Goal: Transaction & Acquisition: Purchase product/service

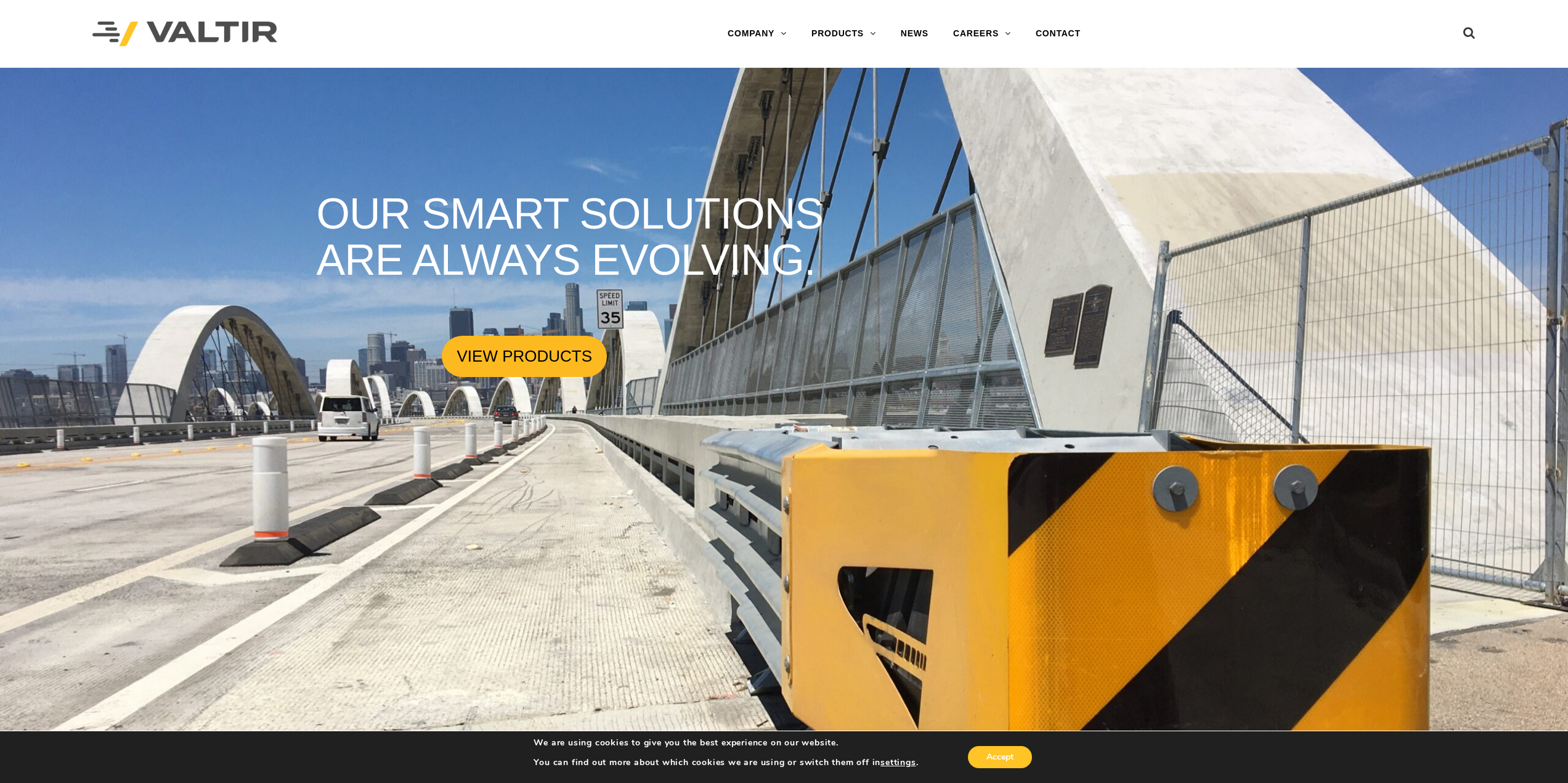
click at [503, 351] on link "VIEW PRODUCTS" at bounding box center [524, 357] width 165 height 42
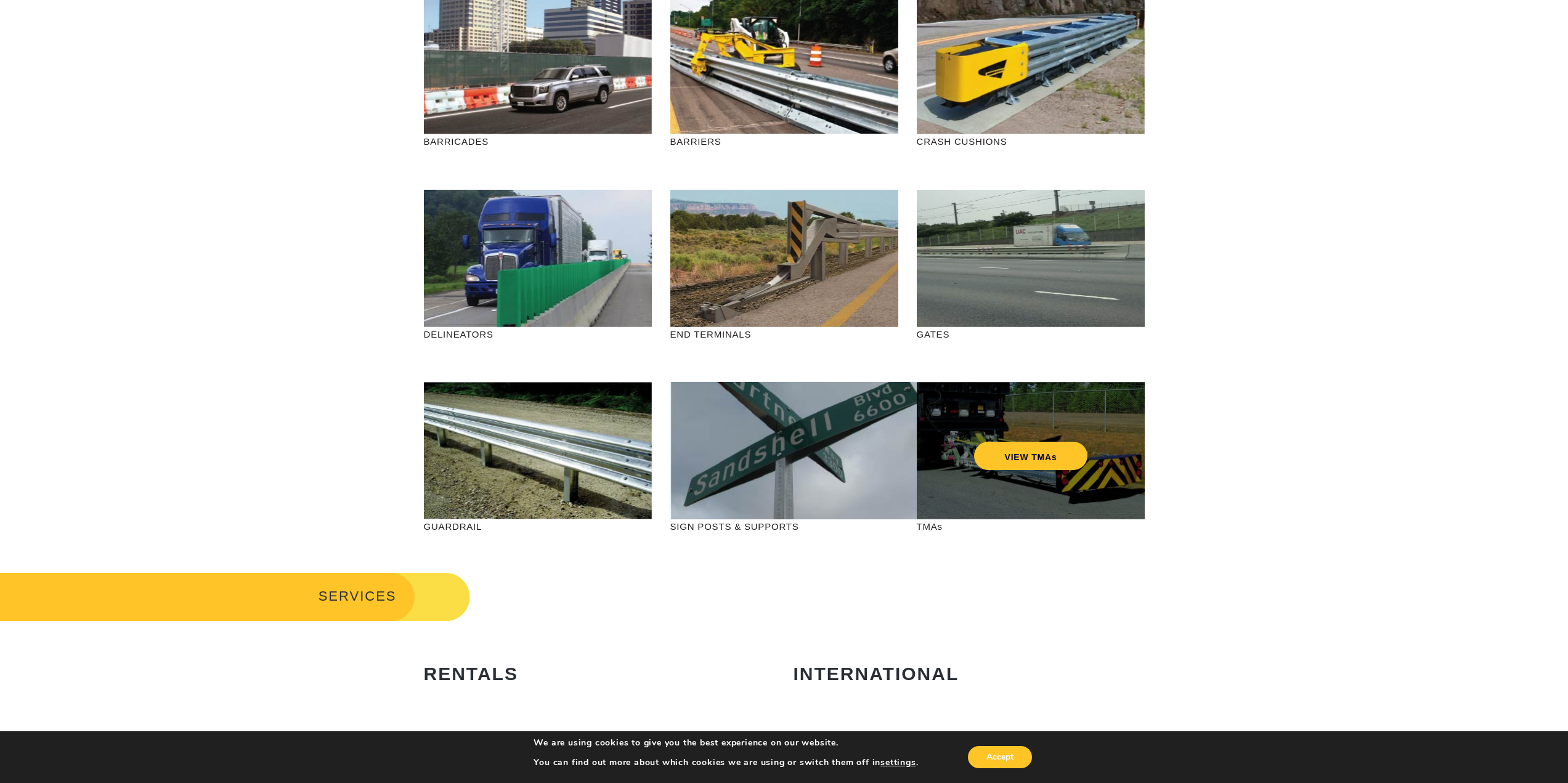
scroll to position [185, 0]
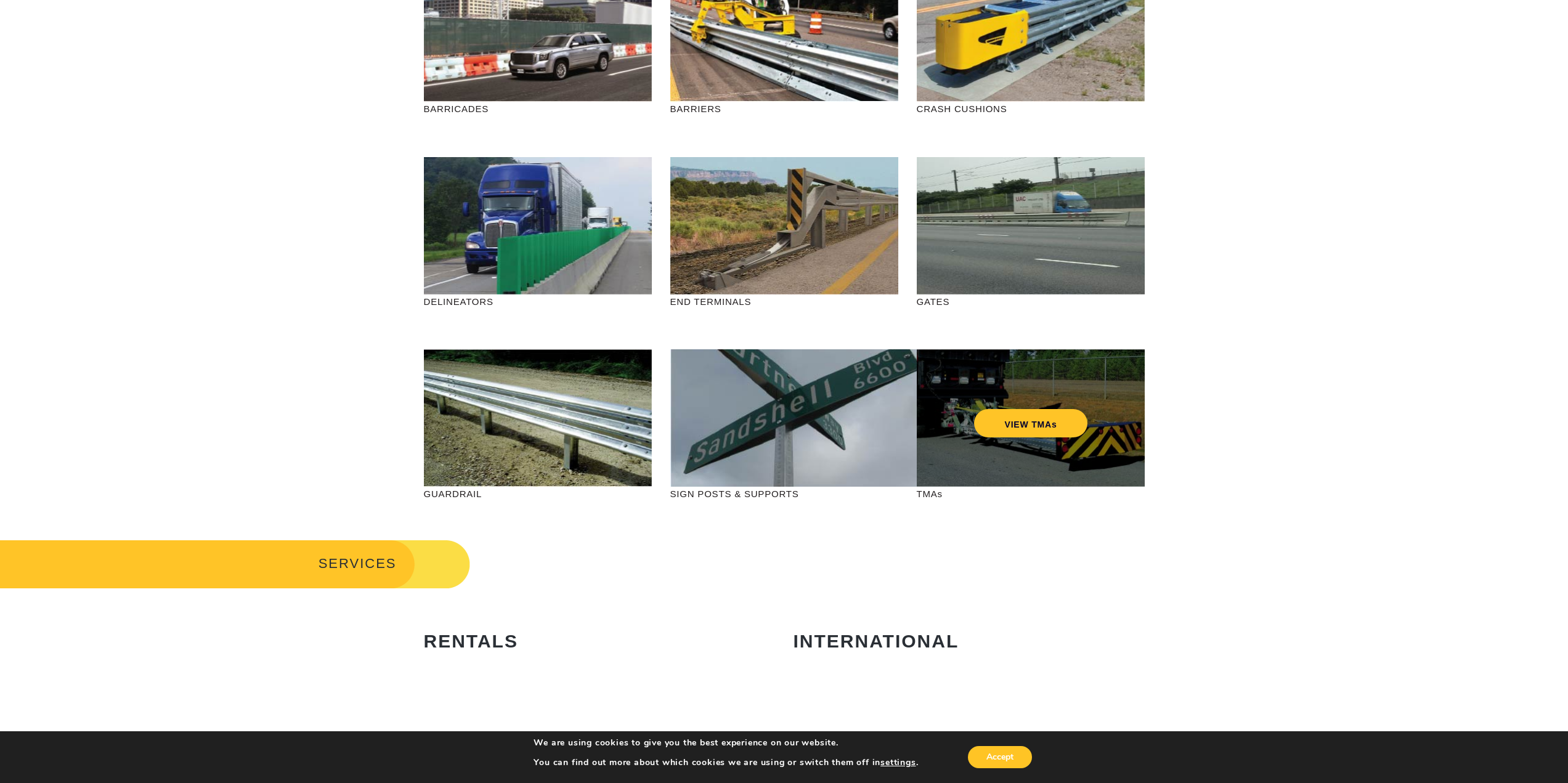
click at [1041, 443] on div "VIEW TMAs" at bounding box center [1031, 418] width 228 height 137
click at [1031, 419] on link "VIEW TMAs" at bounding box center [1031, 423] width 114 height 28
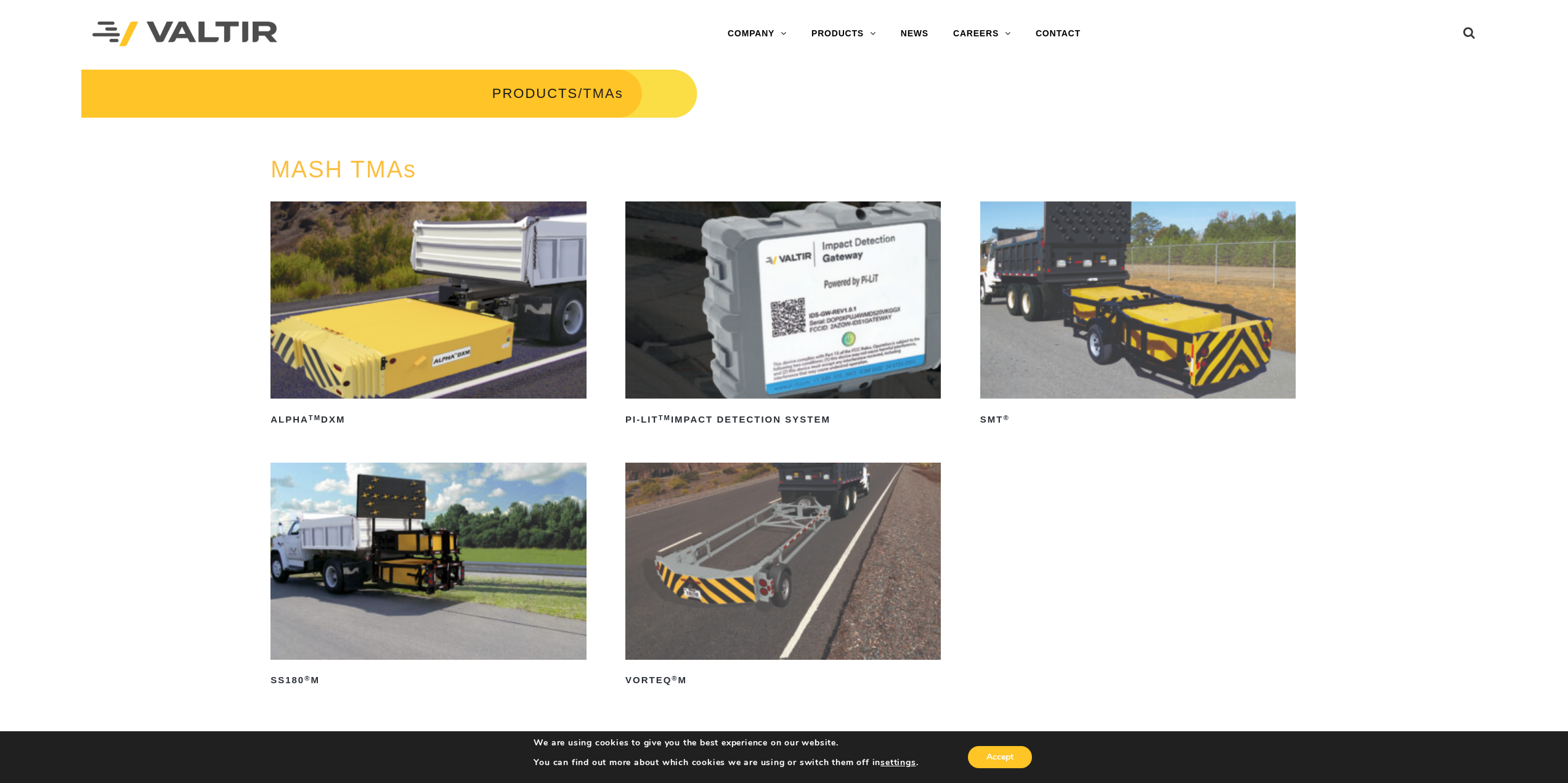
click at [778, 526] on img at bounding box center [782, 561] width 315 height 197
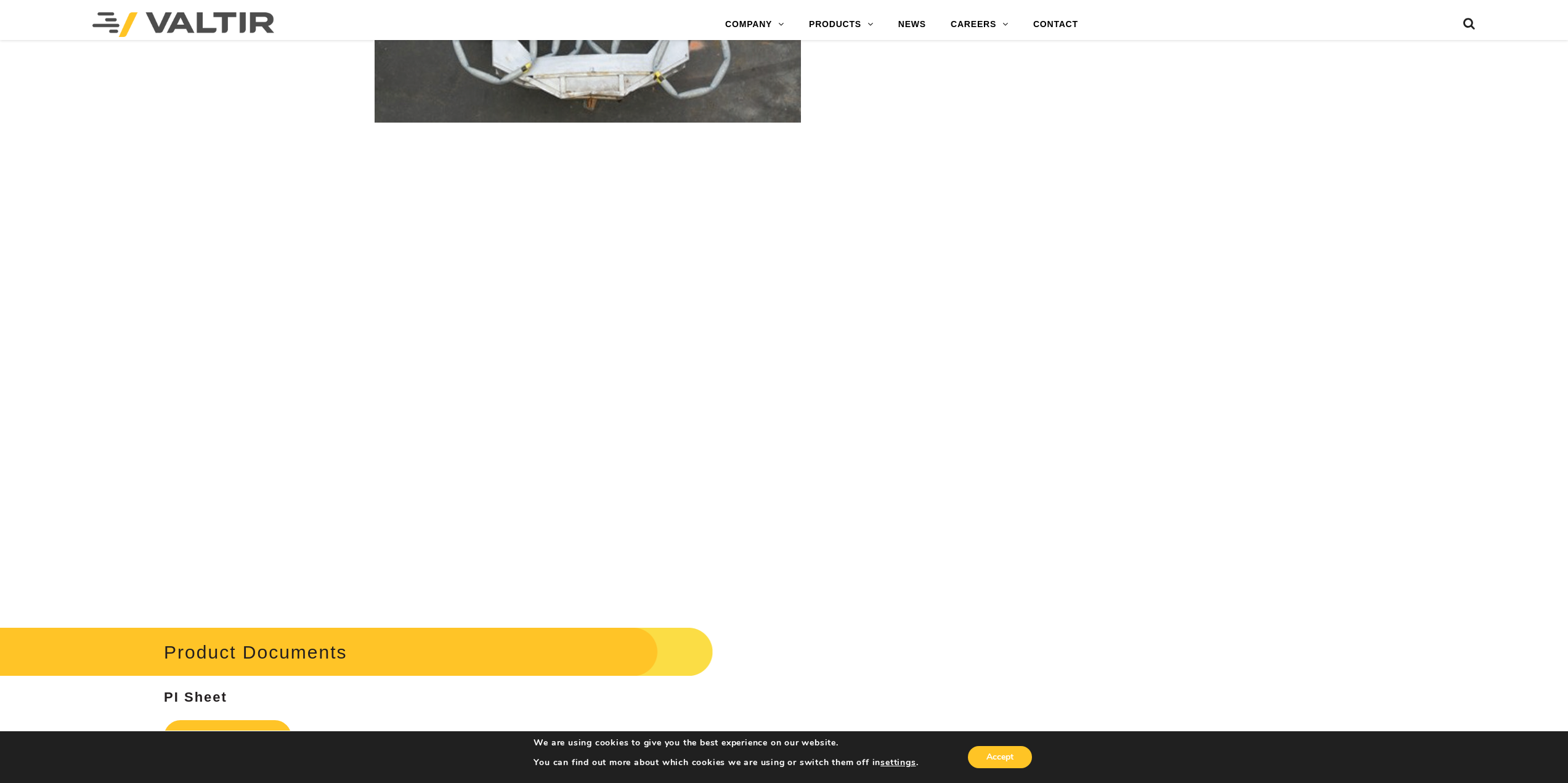
scroll to position [2279, 0]
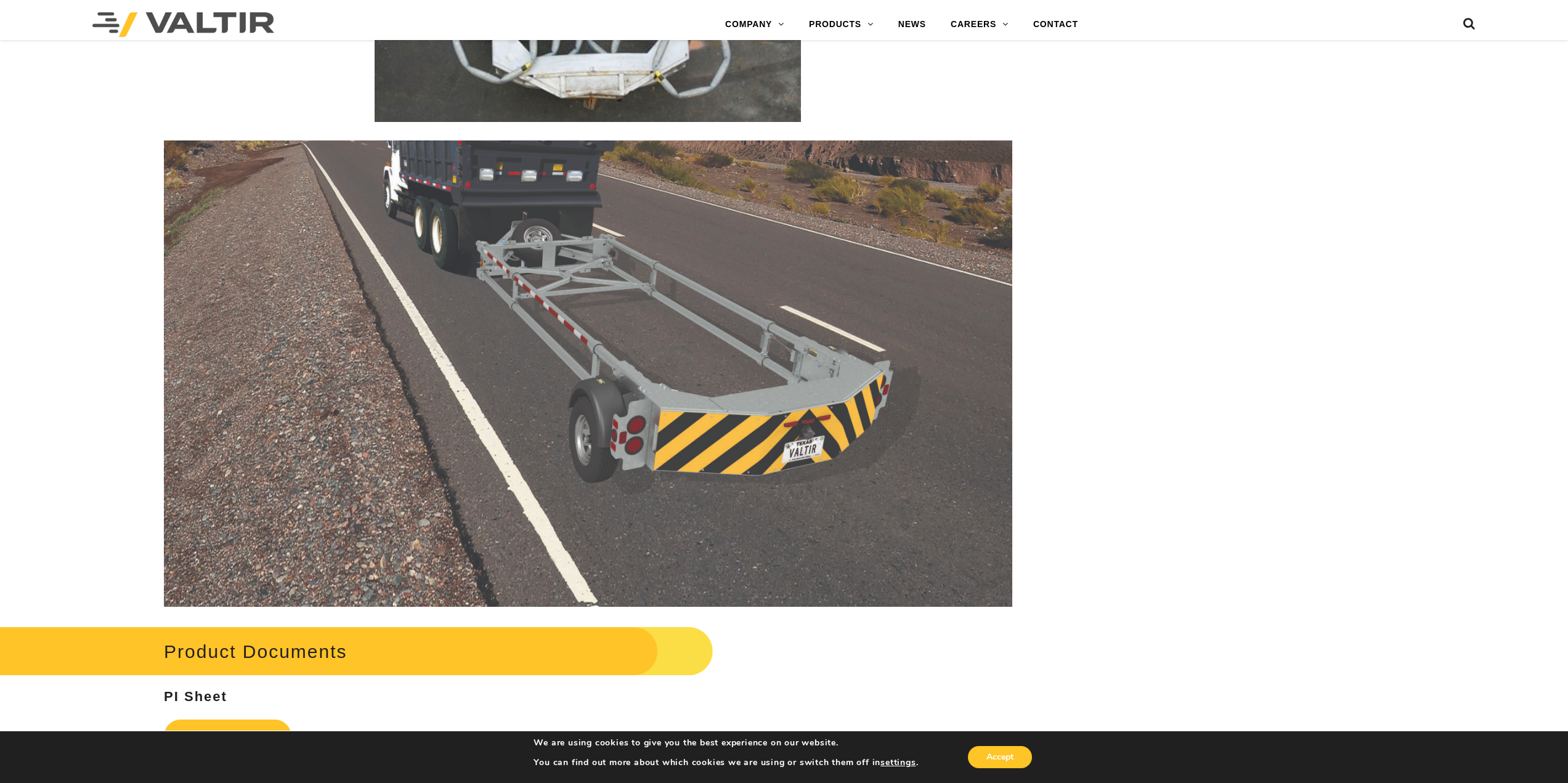
click at [714, 406] on img at bounding box center [587, 374] width 848 height 466
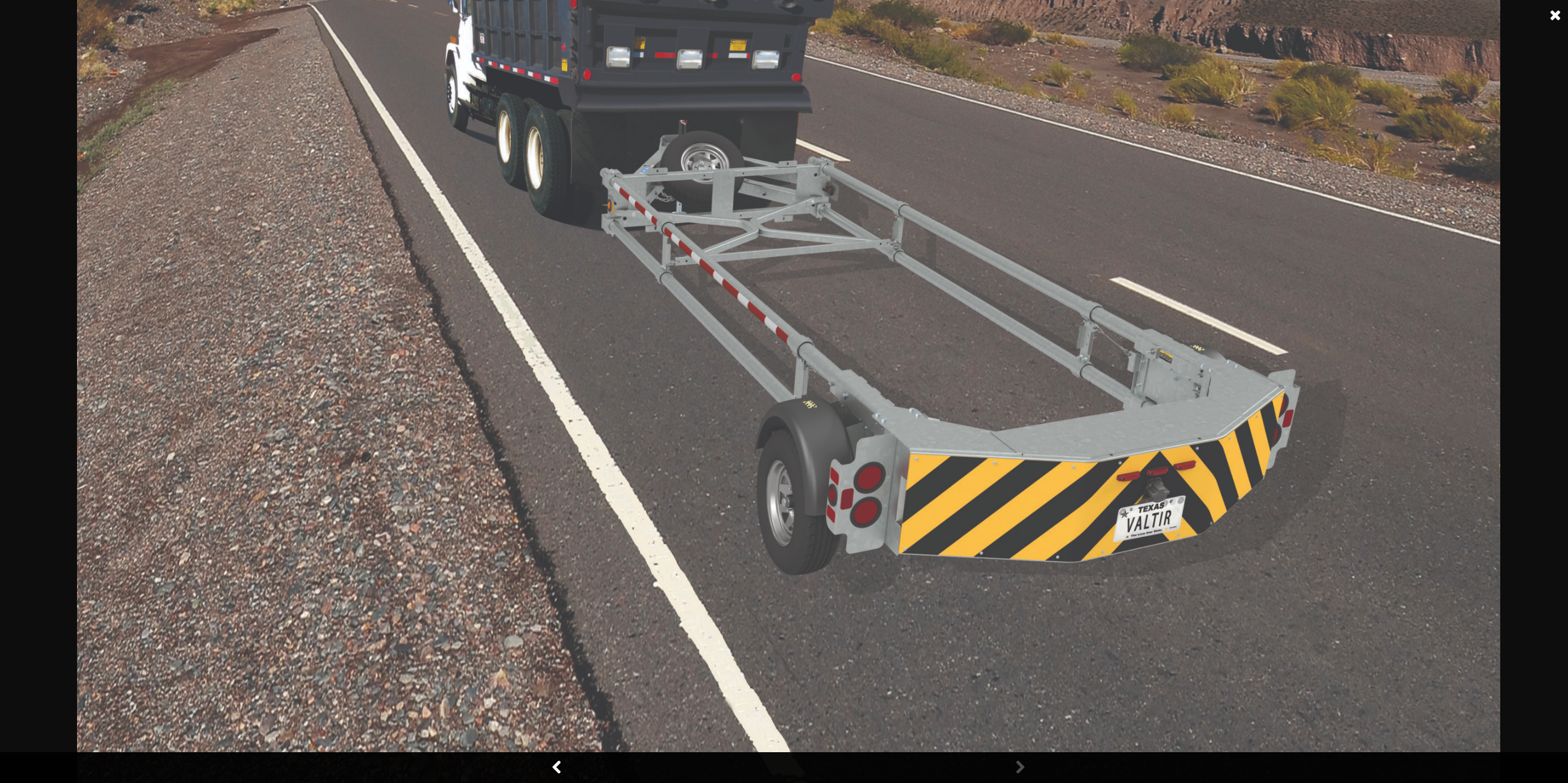
click at [1115, 515] on img at bounding box center [789, 391] width 1423 height 783
click at [835, 216] on img at bounding box center [789, 391] width 1423 height 783
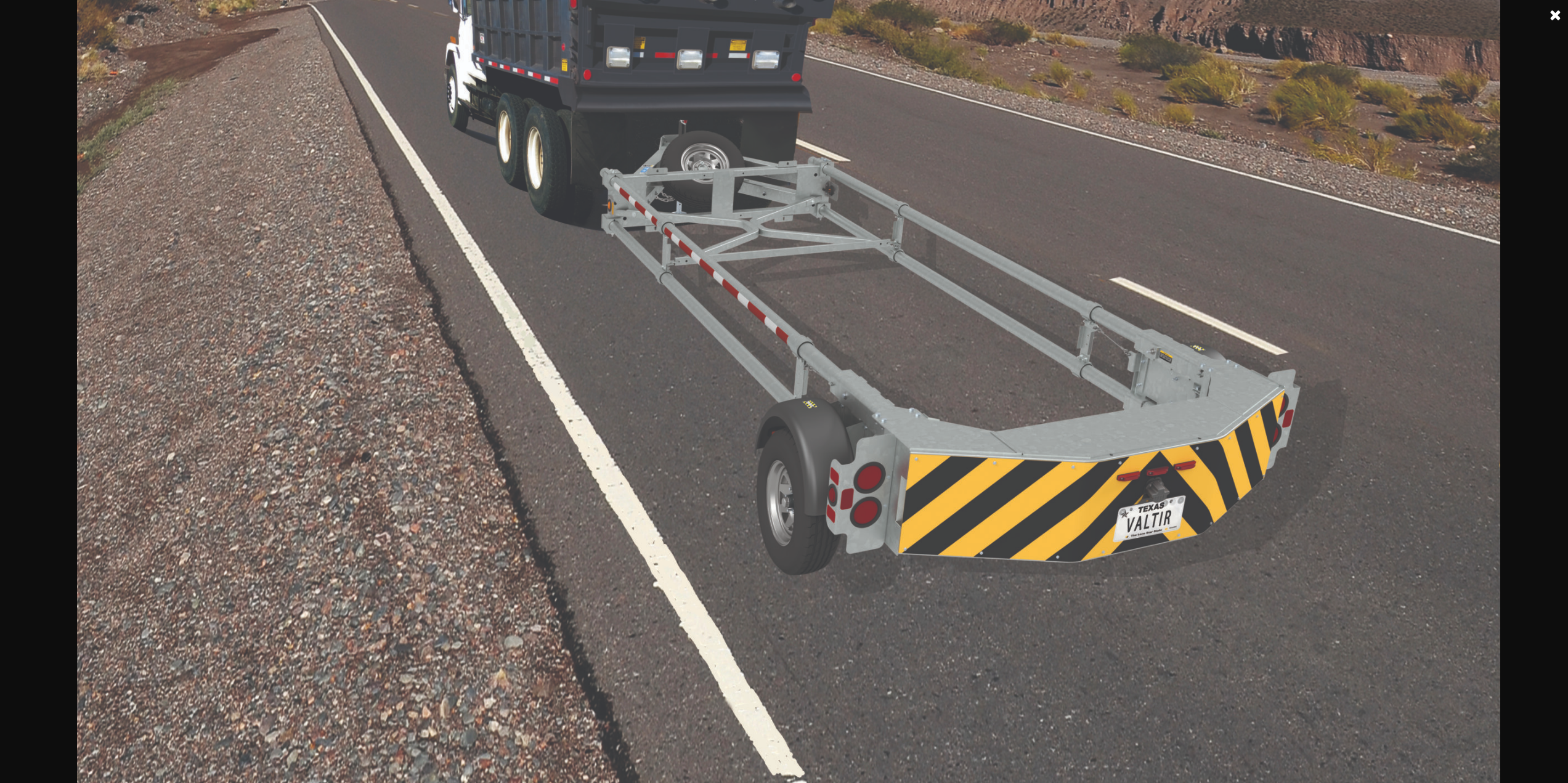
click at [1554, 14] on link at bounding box center [1555, 15] width 31 height 31
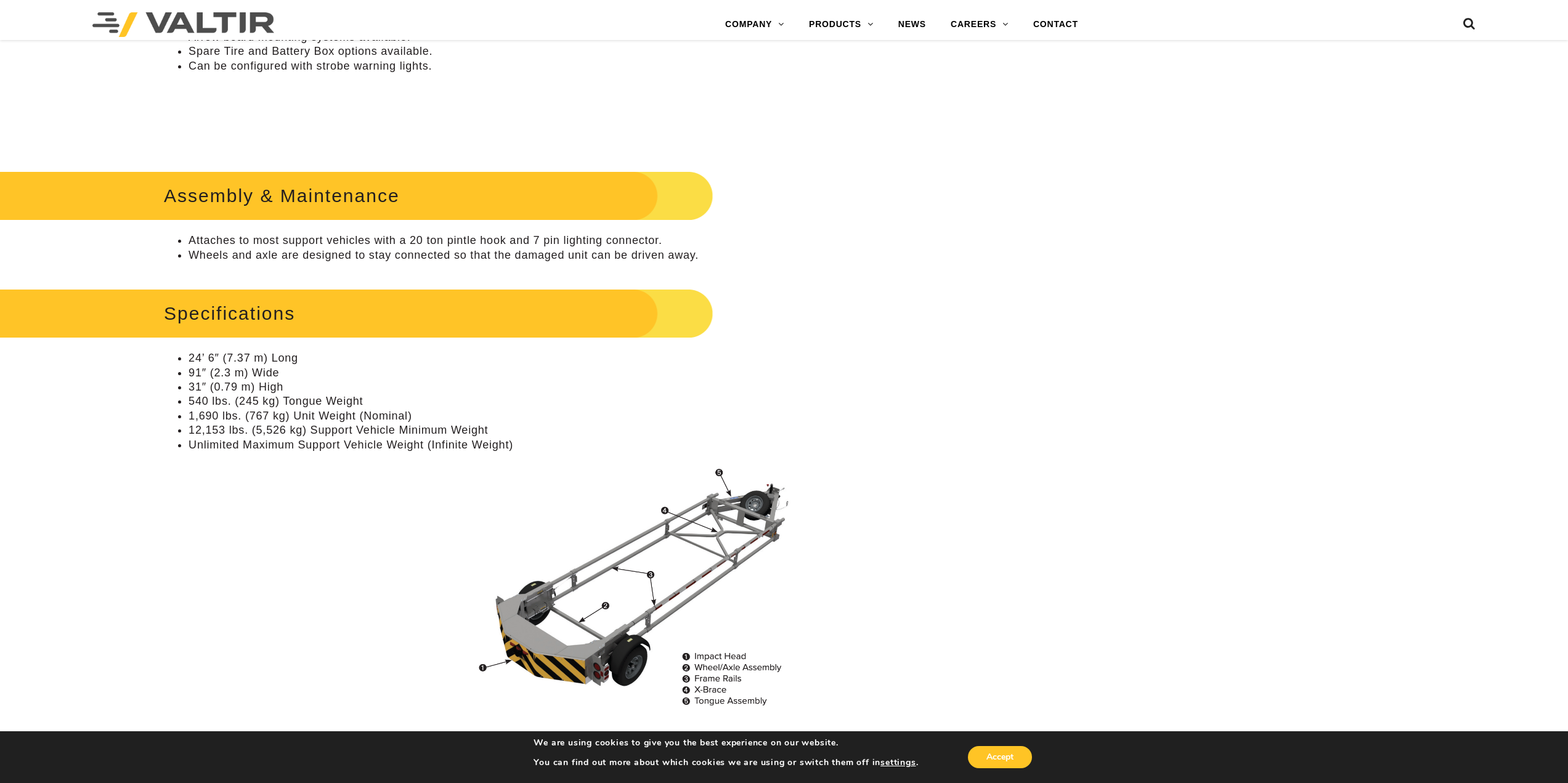
scroll to position [665, 0]
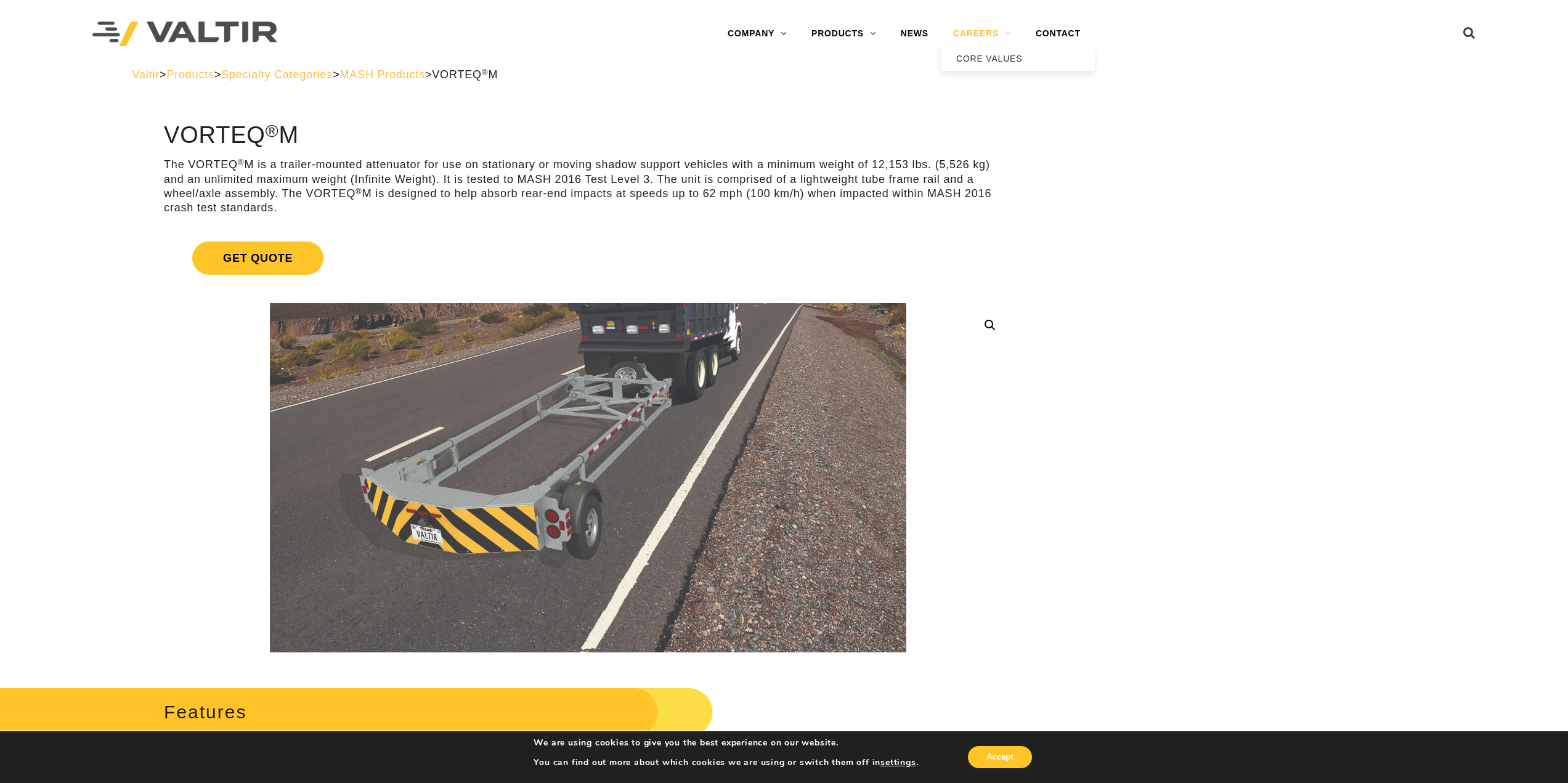
click at [996, 33] on link "CAREERS" at bounding box center [982, 33] width 82 height 24
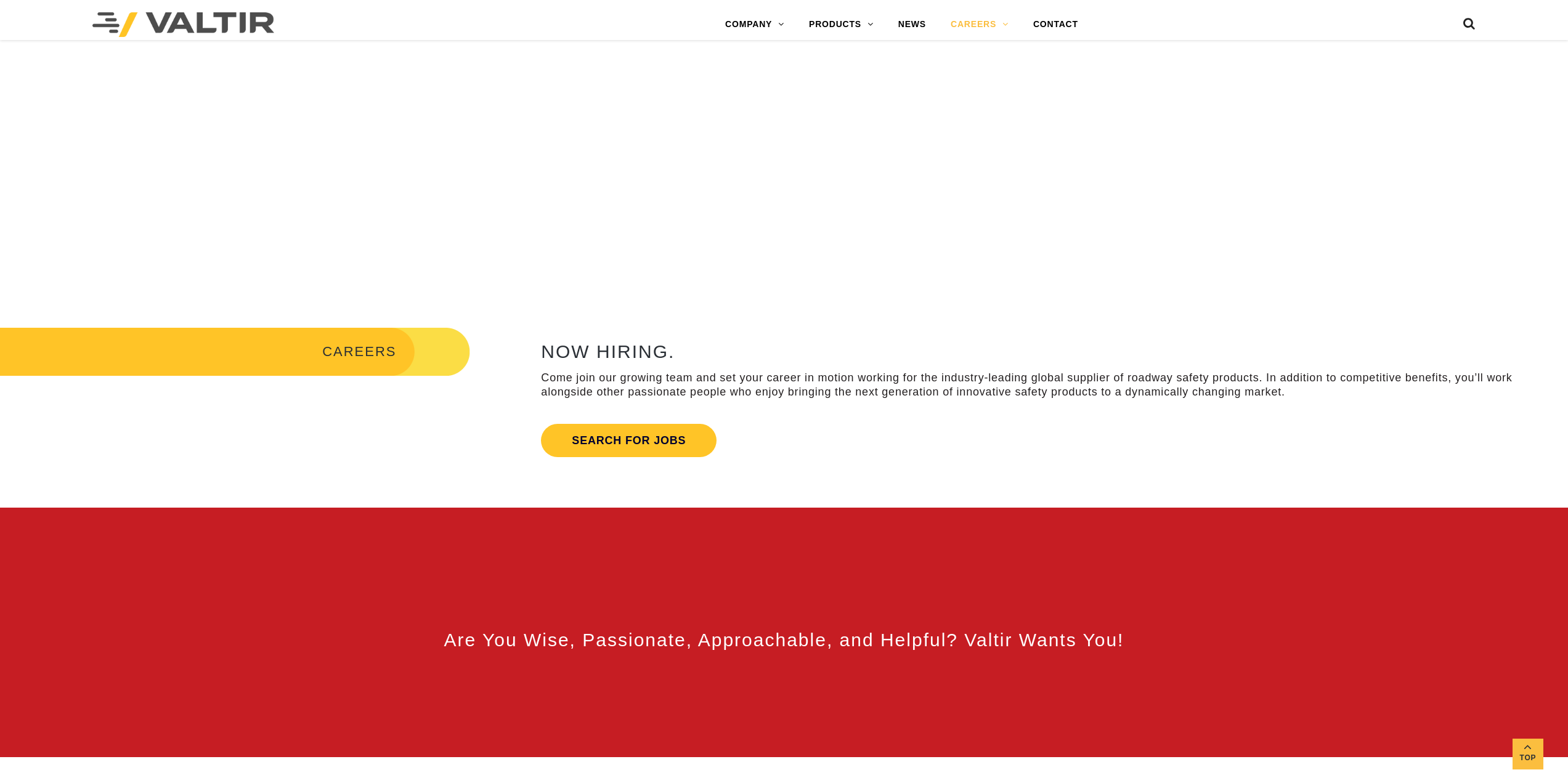
scroll to position [493, 0]
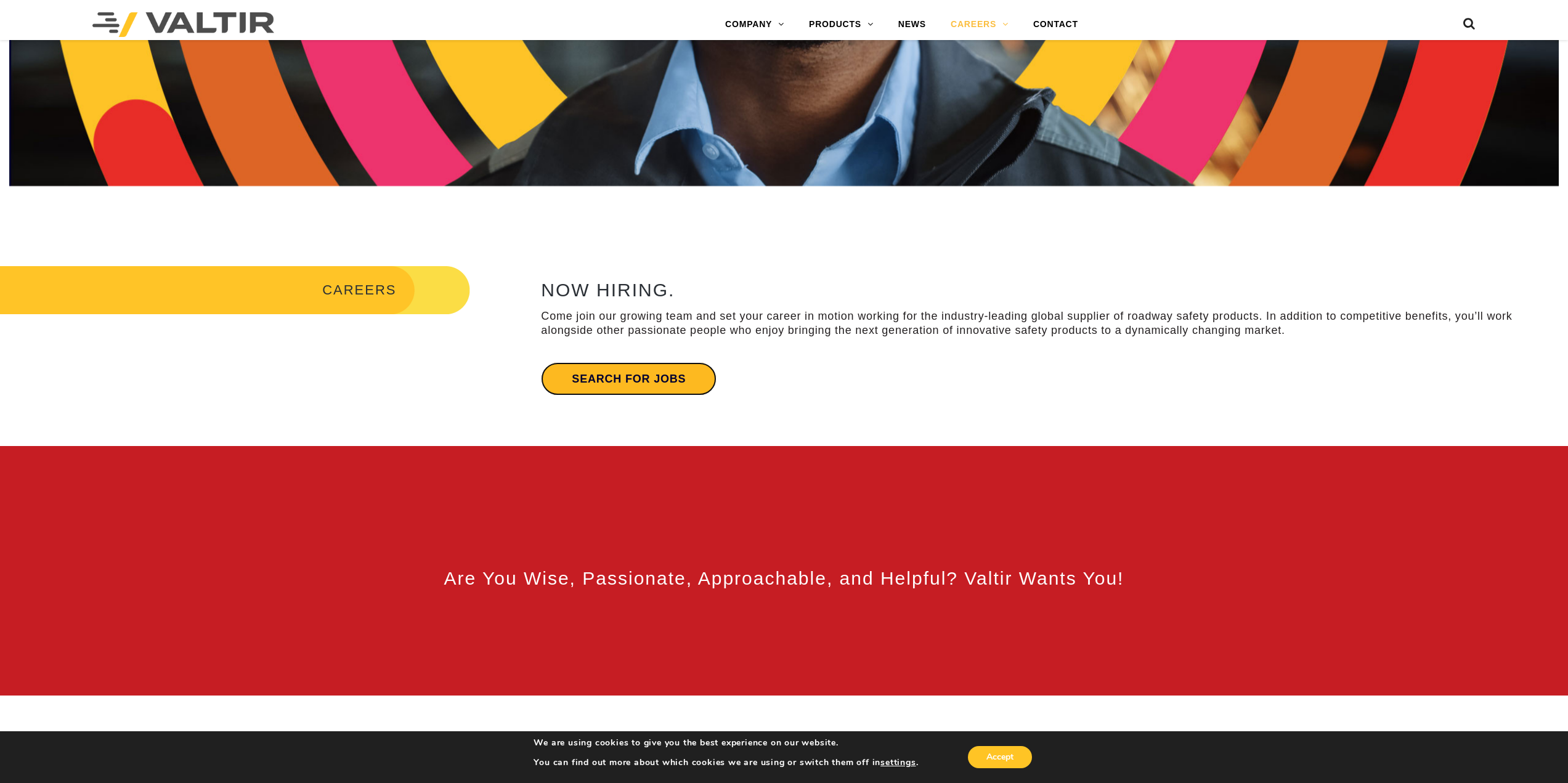
click at [603, 378] on link "Search for jobs" at bounding box center [629, 378] width 175 height 33
